Goal: Check status: Check status

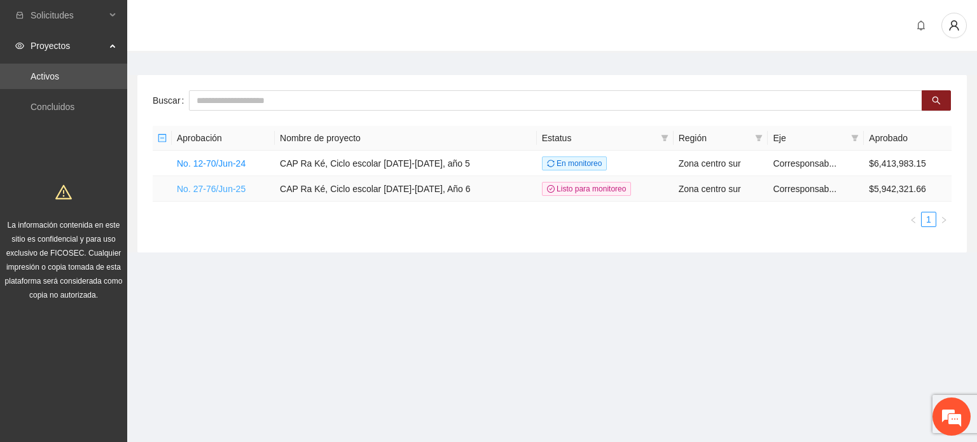
click at [204, 191] on link "No. 27-76/Jun-25" at bounding box center [211, 189] width 69 height 10
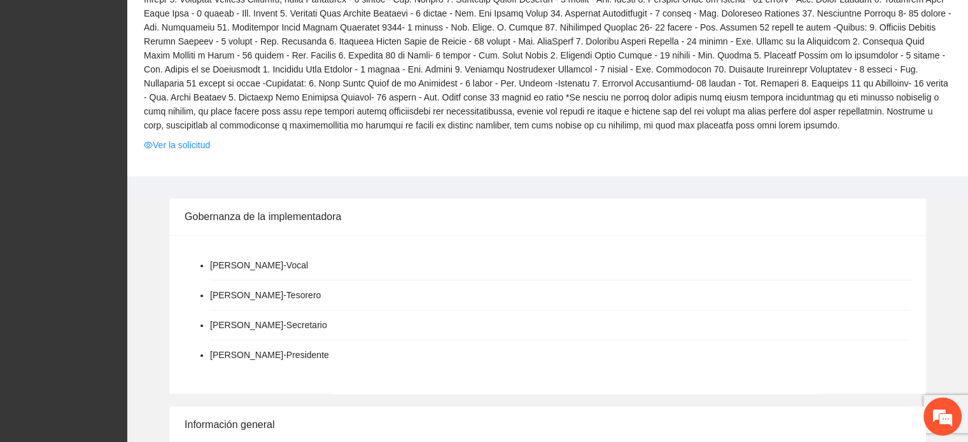
scroll to position [490, 0]
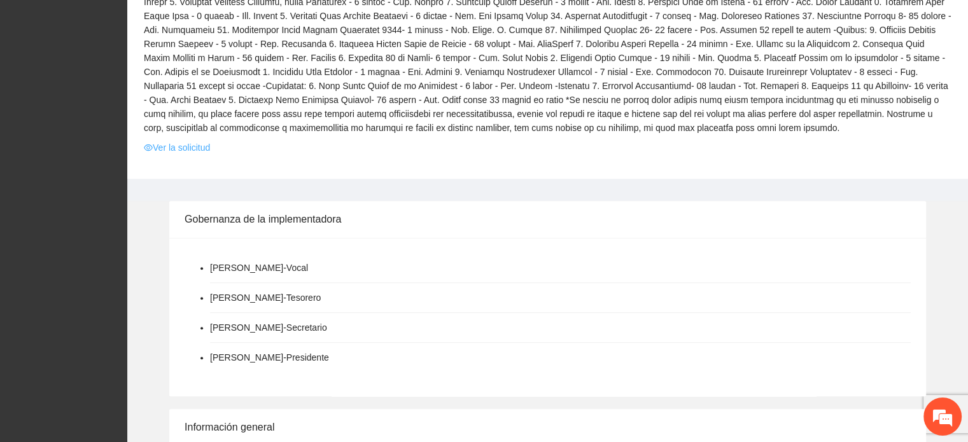
click at [210, 151] on link "Ver la solicitud" at bounding box center [177, 148] width 66 height 14
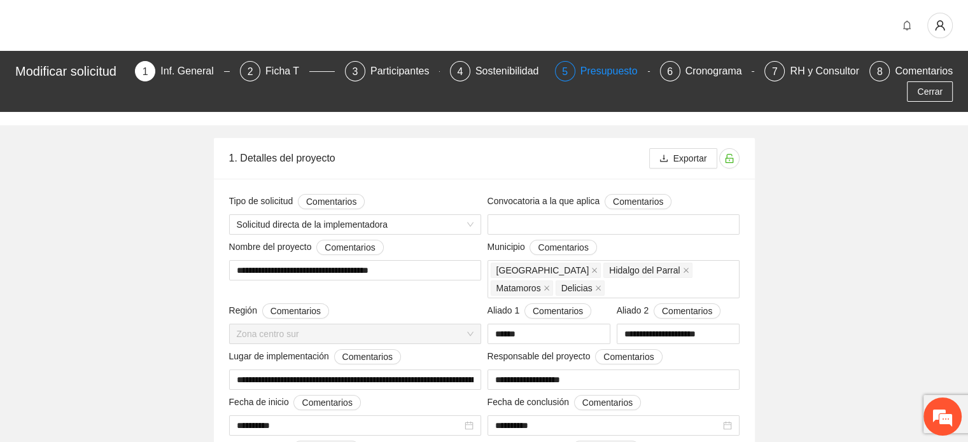
click at [610, 76] on div "Presupuesto" at bounding box center [613, 71] width 67 height 20
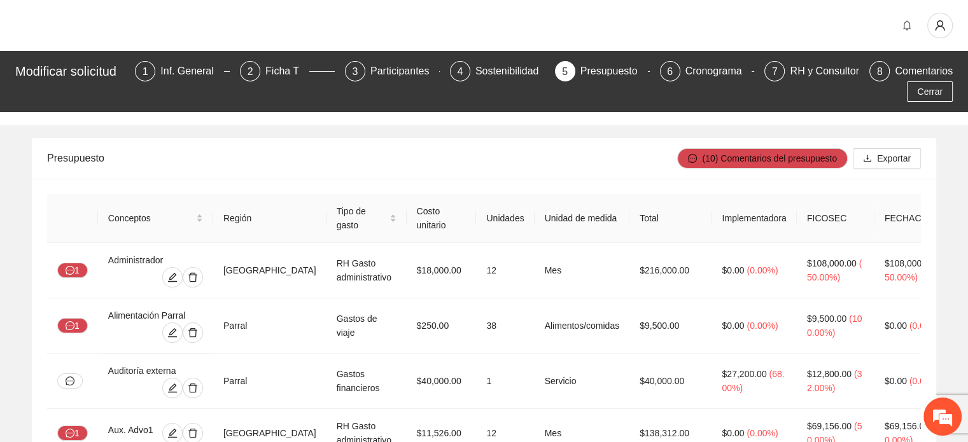
scroll to position [1263, 0]
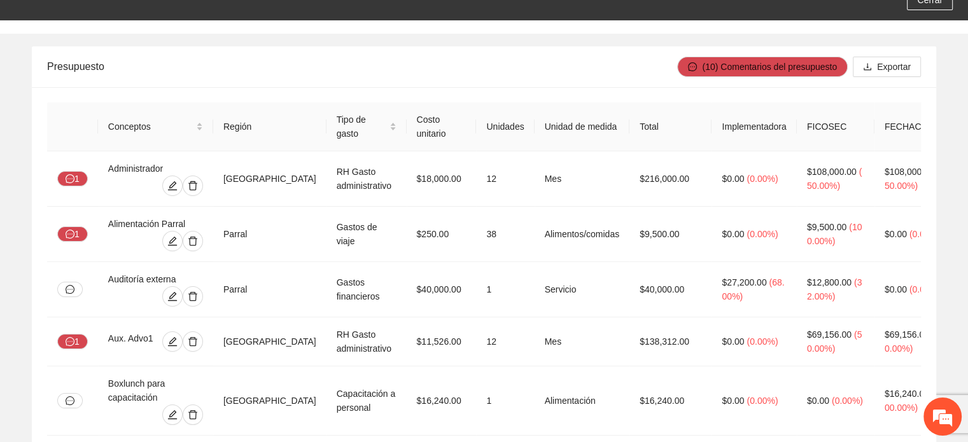
scroll to position [0, 0]
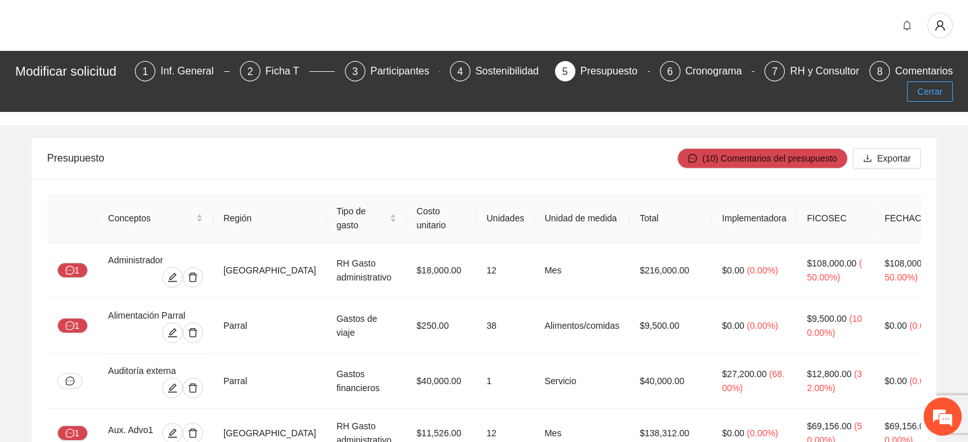
click at [942, 93] on span "Cerrar" at bounding box center [929, 92] width 25 height 14
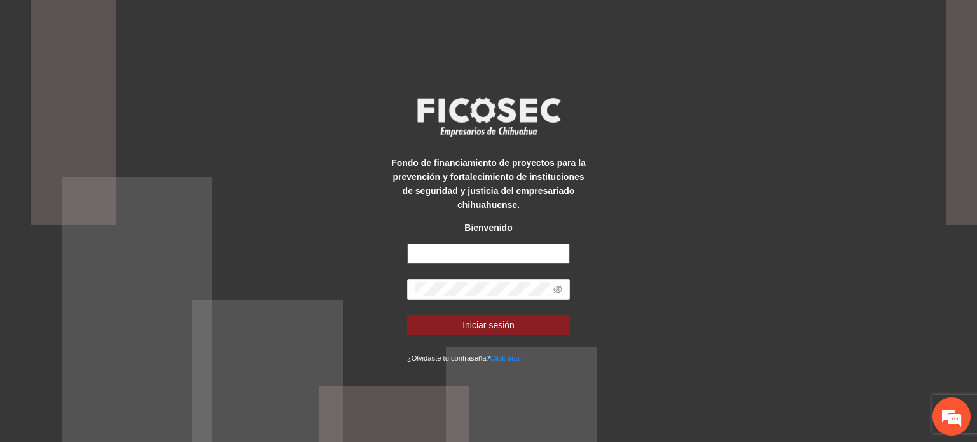
click at [504, 252] on input "text" at bounding box center [488, 254] width 163 height 20
type input "**********"
click at [407, 315] on button "Iniciar sesión" at bounding box center [488, 325] width 163 height 20
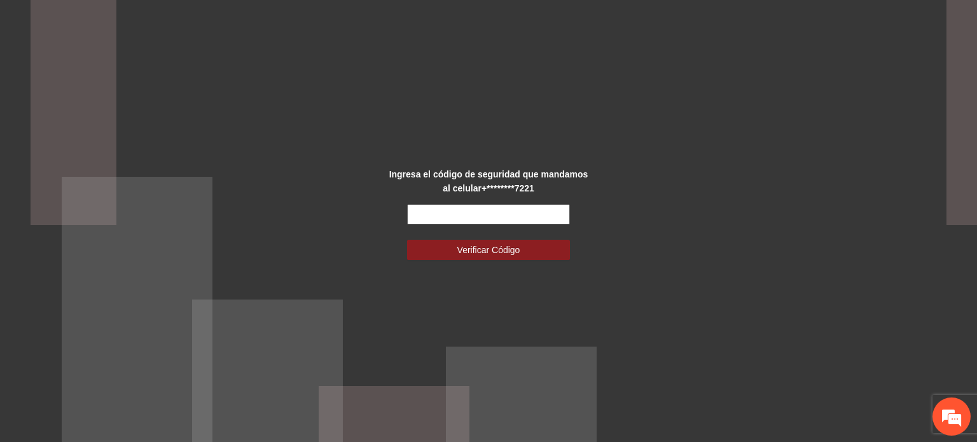
click at [477, 208] on input "text" at bounding box center [488, 214] width 163 height 20
type input "******"
click at [407, 240] on button "Verificar Código" at bounding box center [488, 250] width 163 height 20
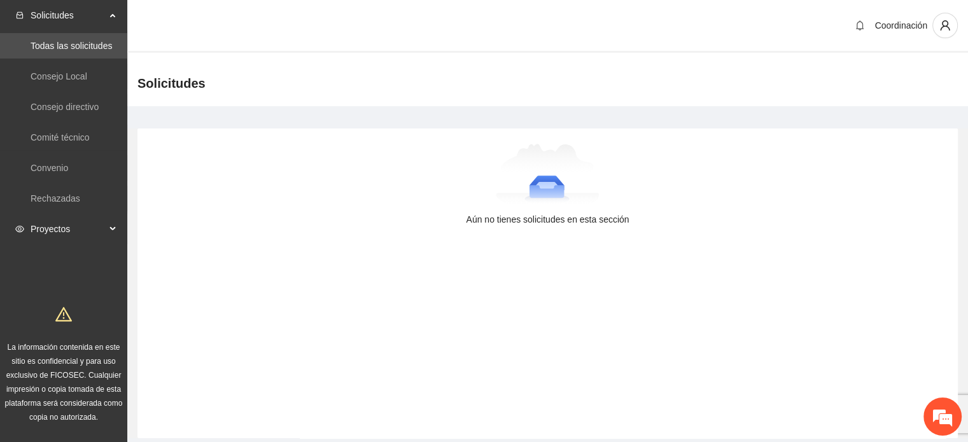
click at [69, 221] on span "Proyectos" at bounding box center [68, 228] width 75 height 25
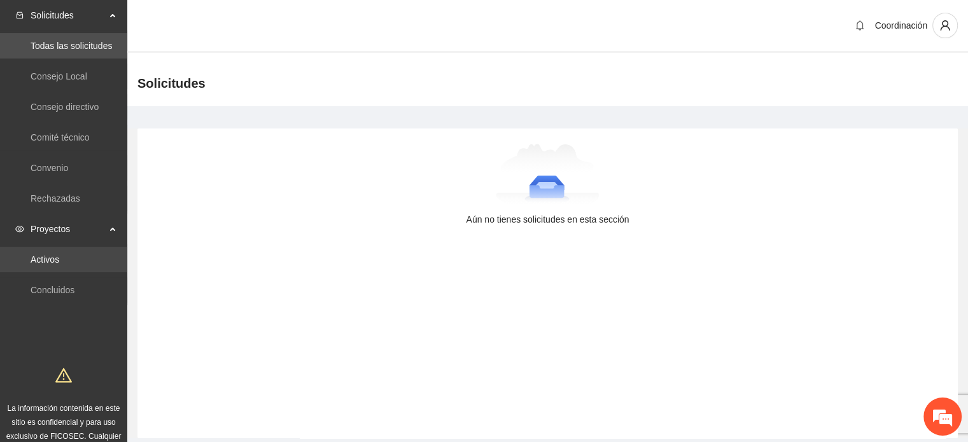
click at [59, 258] on link "Activos" at bounding box center [45, 259] width 29 height 10
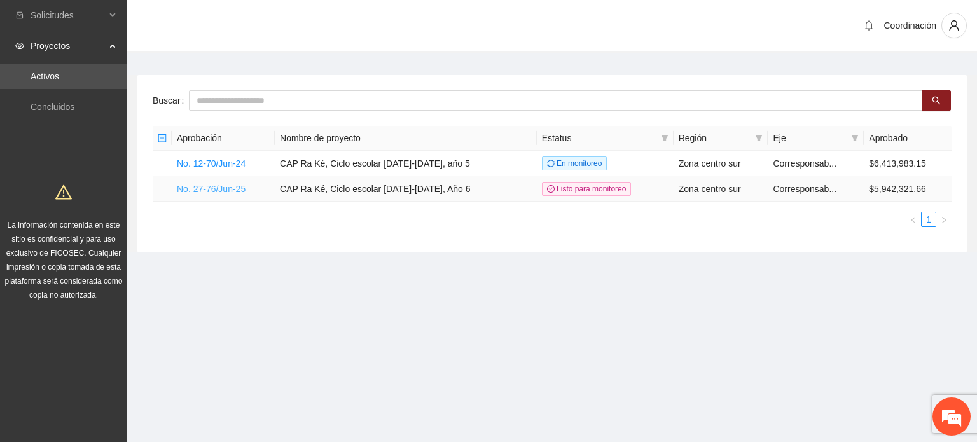
click at [230, 190] on link "No. 27-76/Jun-25" at bounding box center [211, 189] width 69 height 10
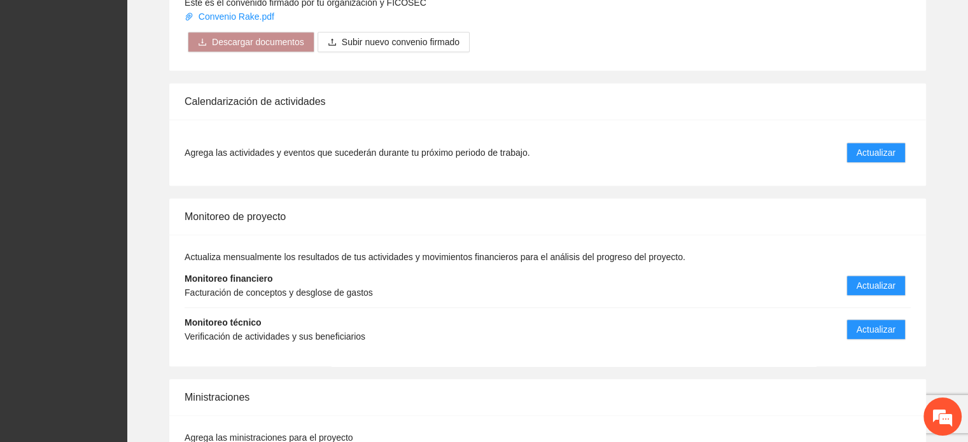
scroll to position [1325, 0]
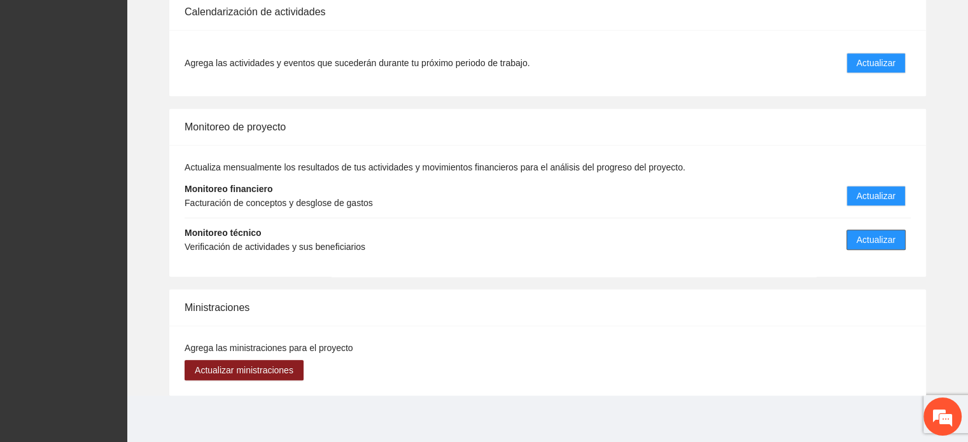
click at [866, 237] on span "Actualizar" at bounding box center [875, 240] width 39 height 14
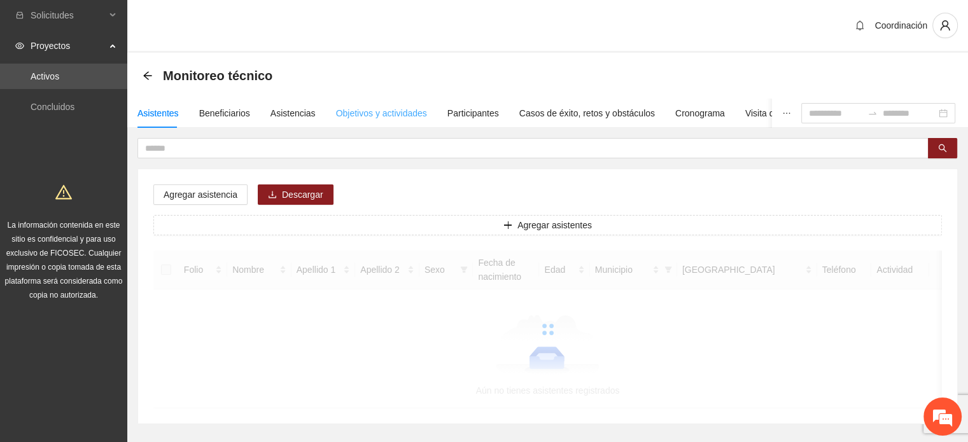
click at [375, 120] on div "Objetivos y actividades" at bounding box center [381, 113] width 91 height 29
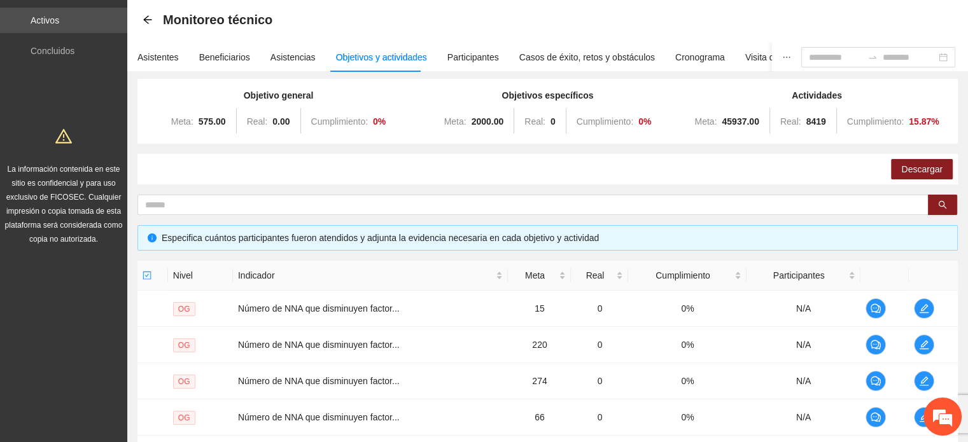
scroll to position [387, 0]
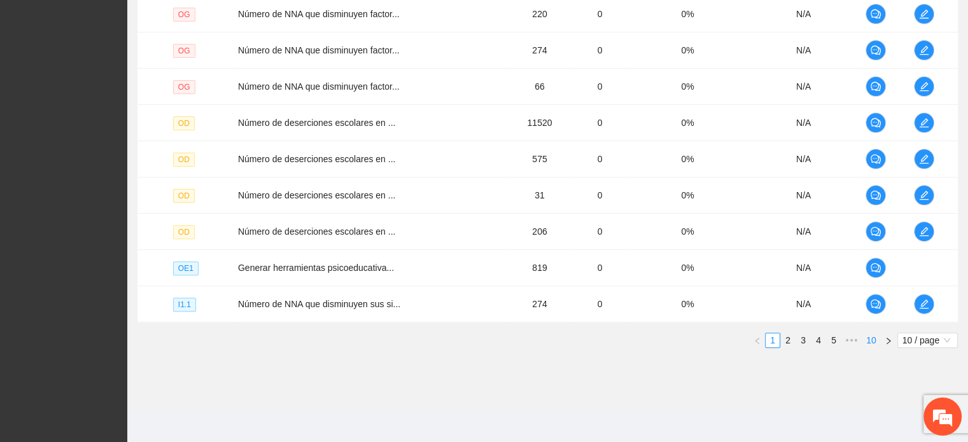
click at [875, 340] on link "10" at bounding box center [871, 340] width 18 height 14
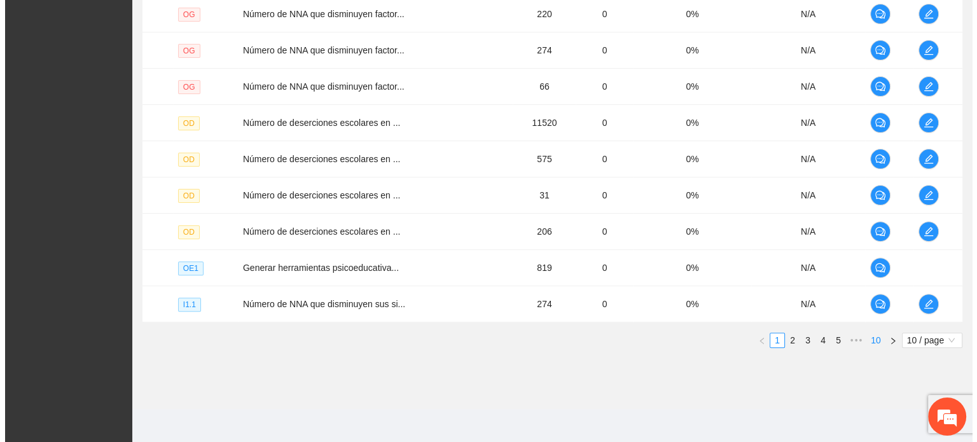
scroll to position [315, 0]
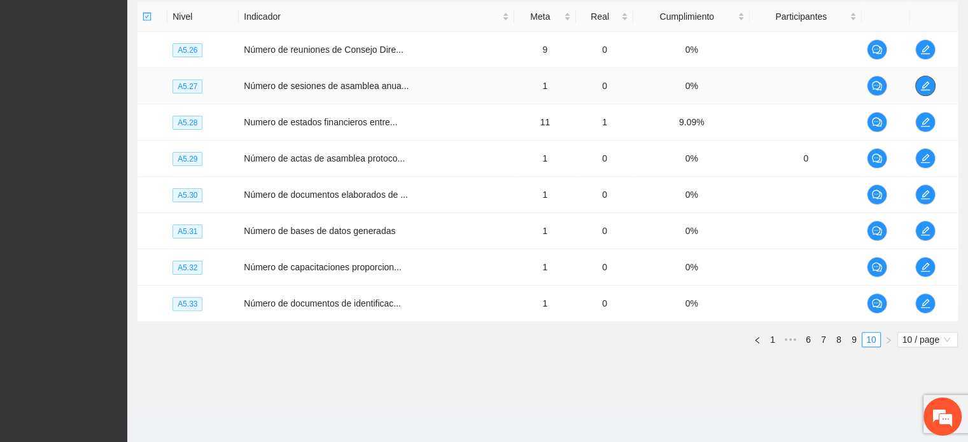
click at [919, 88] on span "edit" at bounding box center [924, 86] width 19 height 10
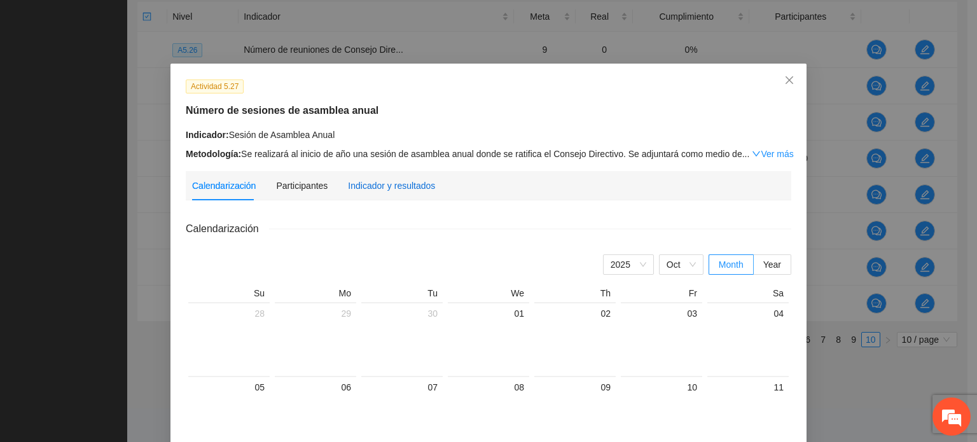
click at [377, 186] on div "Indicador y resultados" at bounding box center [391, 186] width 87 height 14
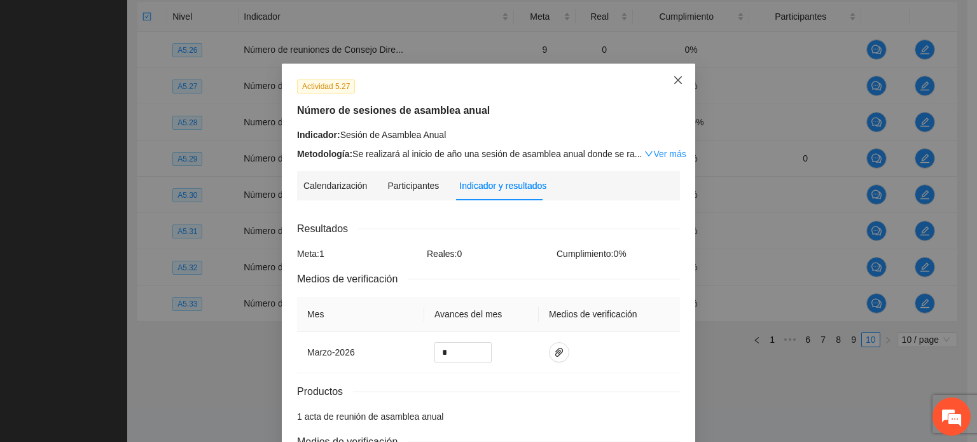
click at [675, 71] on span "Close" at bounding box center [678, 81] width 34 height 34
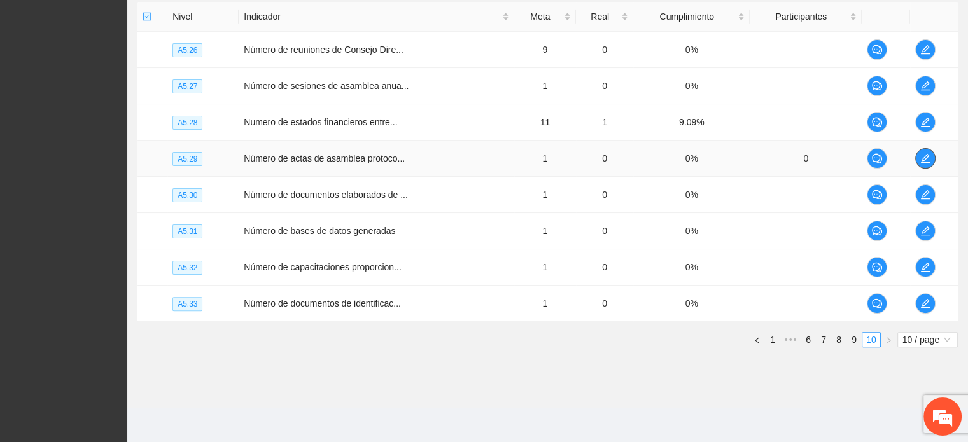
click at [926, 154] on icon "edit" at bounding box center [924, 158] width 9 height 9
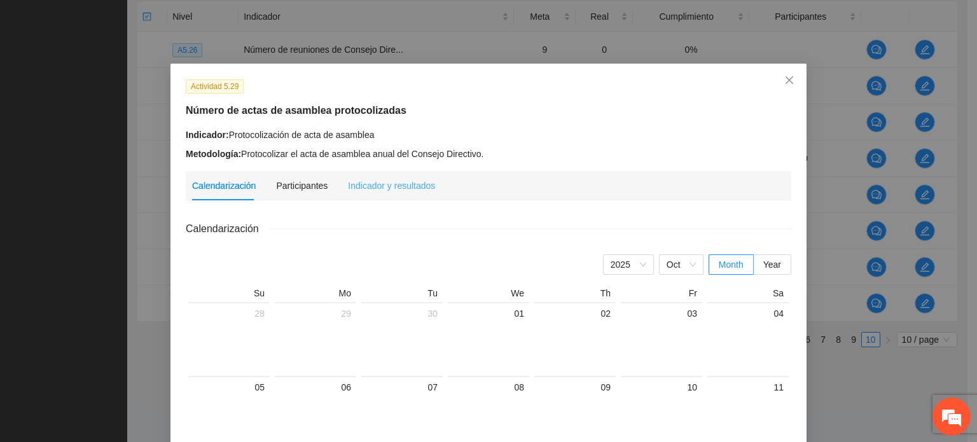
click at [408, 172] on div "Indicador y resultados" at bounding box center [391, 185] width 87 height 29
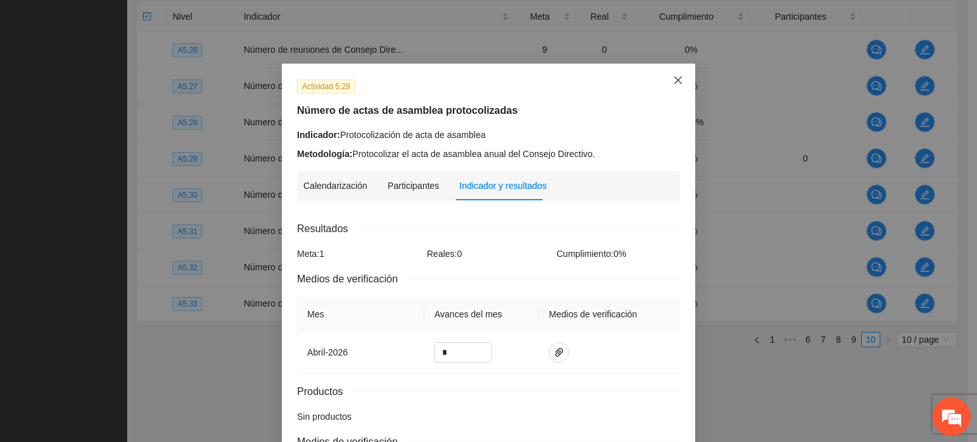
click at [676, 76] on icon "close" at bounding box center [678, 80] width 10 height 10
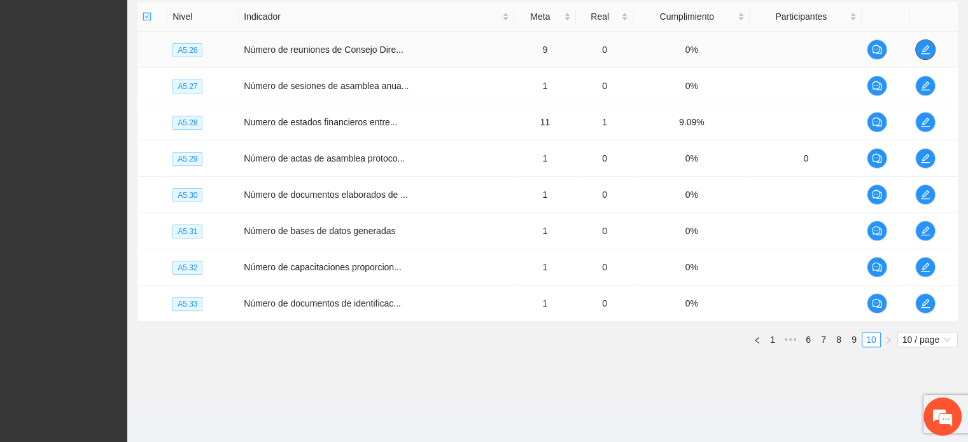
click at [927, 52] on icon "edit" at bounding box center [925, 50] width 10 height 10
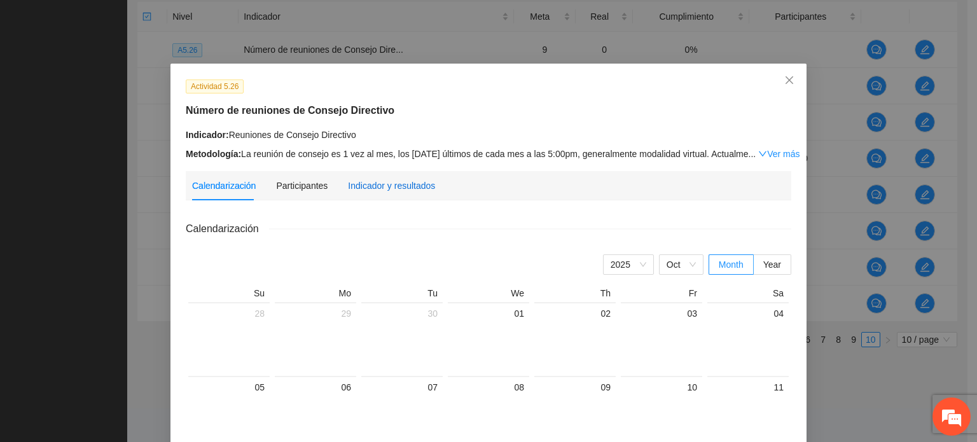
click at [385, 191] on div "Indicador y resultados" at bounding box center [391, 186] width 87 height 14
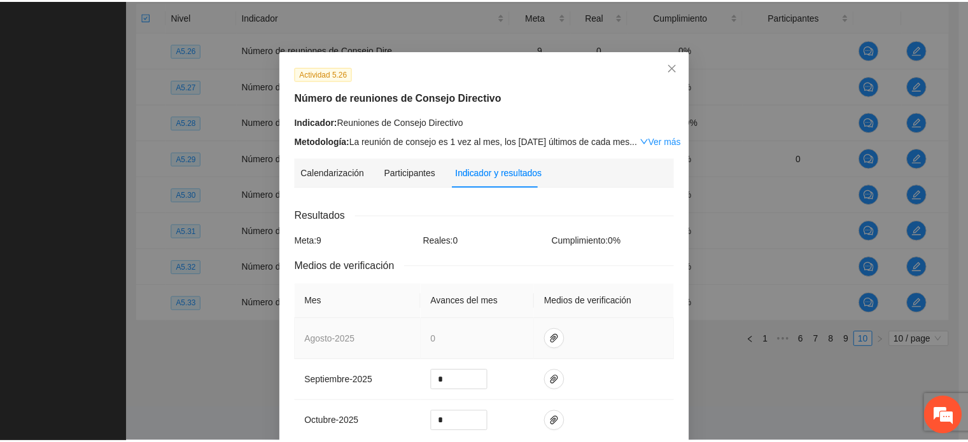
scroll to position [0, 0]
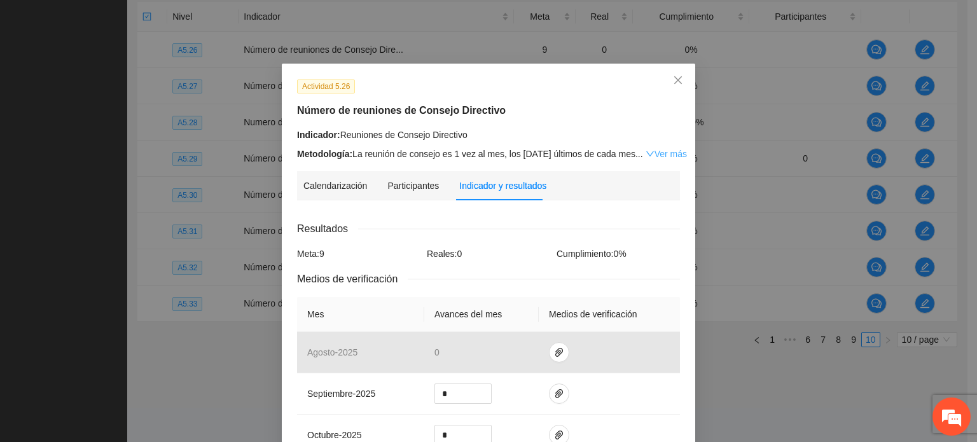
click at [646, 157] on icon "down" at bounding box center [650, 154] width 9 height 9
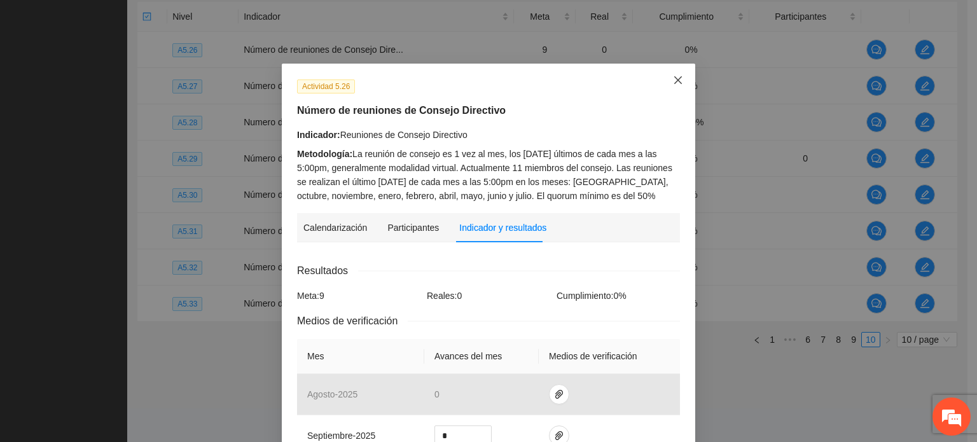
click at [685, 77] on span "Close" at bounding box center [678, 81] width 34 height 34
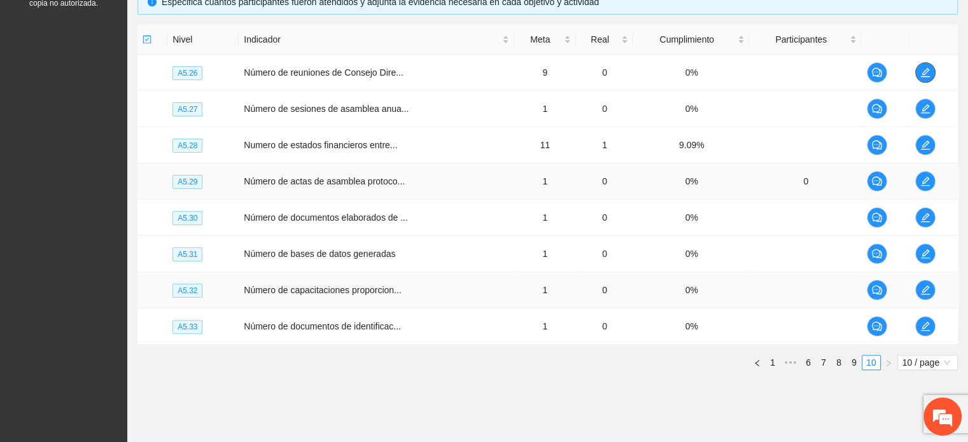
scroll to position [293, 0]
